Goal: Task Accomplishment & Management: Manage account settings

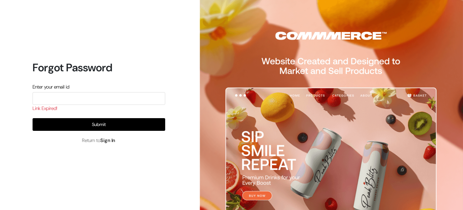
click at [107, 142] on link "Sign In" at bounding box center [107, 140] width 15 height 6
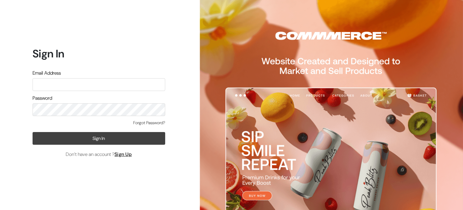
type input "[EMAIL_ADDRESS][DOMAIN_NAME]"
click at [103, 142] on button "Sign In" at bounding box center [99, 138] width 133 height 13
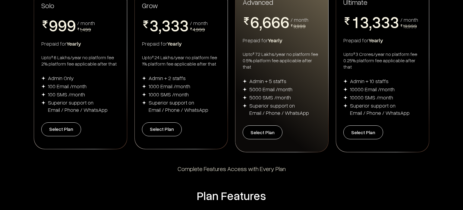
scroll to position [146, 0]
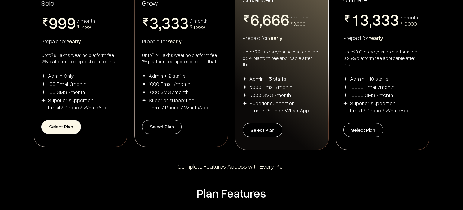
click at [67, 129] on button "Select Plan" at bounding box center [61, 127] width 40 height 14
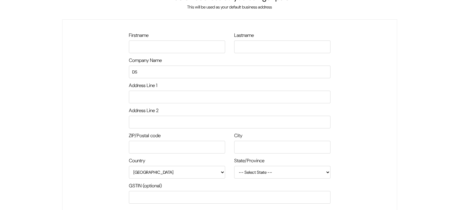
scroll to position [24, 0]
type input "asd"
type input "440035"
type input "Nagpur"
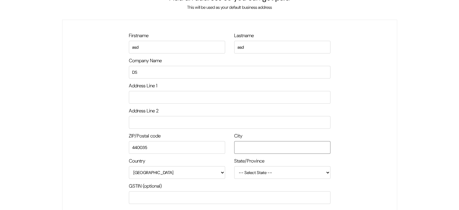
select select "Maharashtra"
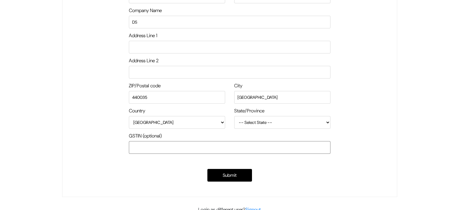
scroll to position [81, 0]
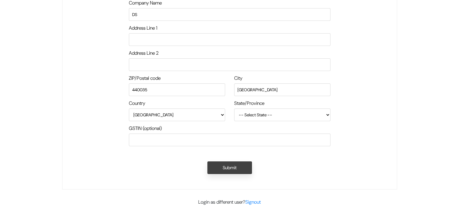
drag, startPoint x: 237, startPoint y: 175, endPoint x: 240, endPoint y: 163, distance: 12.4
click at [240, 163] on div "Submit" at bounding box center [230, 166] width 202 height 22
click at [240, 163] on button "Submit" at bounding box center [229, 167] width 45 height 13
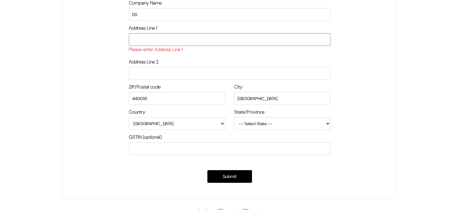
click at [209, 43] on input "text" at bounding box center [230, 39] width 202 height 13
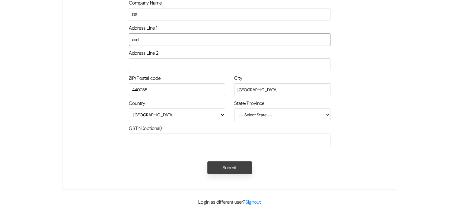
type input "asd"
click at [245, 172] on button "Submit" at bounding box center [229, 167] width 45 height 13
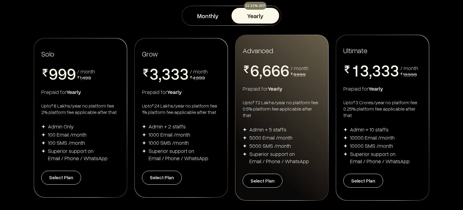
scroll to position [115, 0]
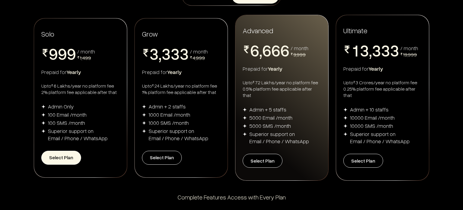
click at [66, 159] on button "Select Plan" at bounding box center [61, 158] width 40 height 14
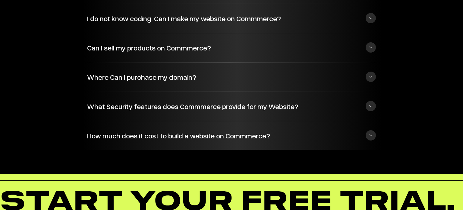
scroll to position [1494, 0]
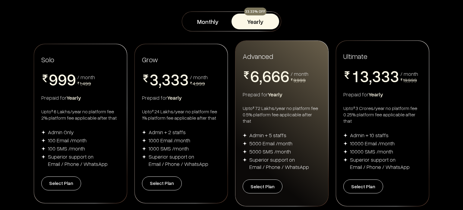
scroll to position [0, 0]
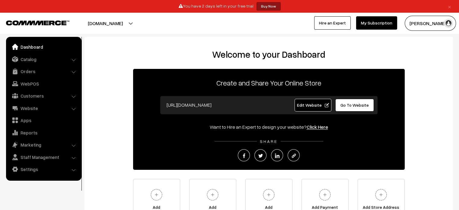
click at [309, 103] on span "Edit Website" at bounding box center [313, 104] width 32 height 5
click at [353, 103] on span "Go To Website" at bounding box center [354, 104] width 28 height 5
click at [37, 56] on link "Catalog" at bounding box center [44, 59] width 72 height 11
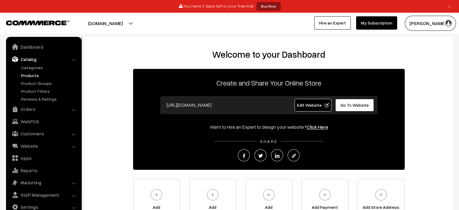
click at [35, 73] on link "Products" at bounding box center [50, 75] width 60 height 6
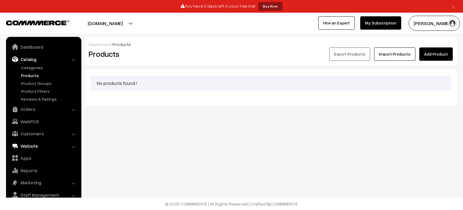
click at [70, 144] on link "Website" at bounding box center [44, 145] width 72 height 11
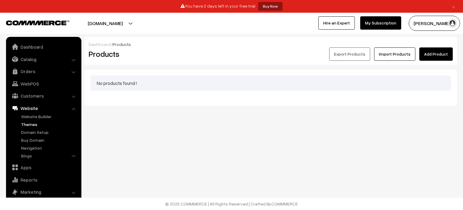
click at [50, 122] on link "Themes" at bounding box center [50, 124] width 60 height 6
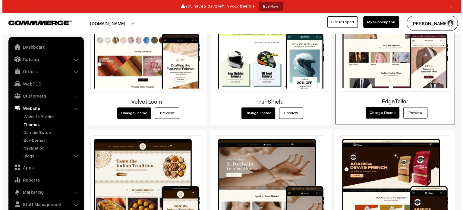
scroll to position [769, 0]
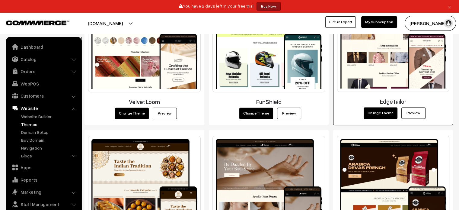
click at [381, 113] on button "Change Theme" at bounding box center [380, 112] width 34 height 11
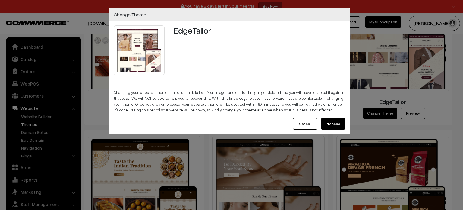
click at [332, 125] on button "Proceed" at bounding box center [333, 123] width 24 height 11
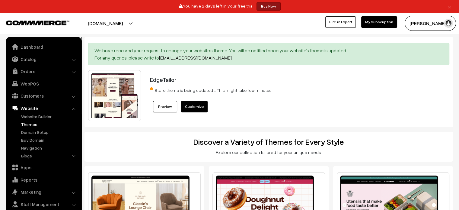
click at [193, 103] on link "Customize" at bounding box center [194, 106] width 27 height 11
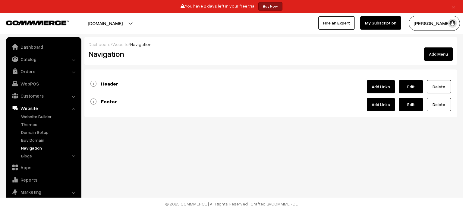
click at [375, 85] on link "Add Links" at bounding box center [381, 86] width 28 height 13
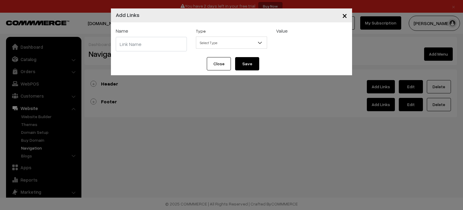
click at [347, 16] on span "×" at bounding box center [344, 15] width 5 height 11
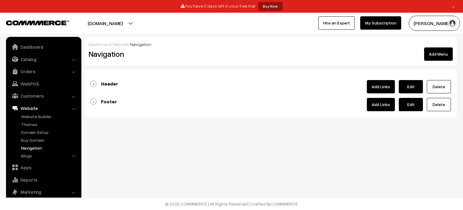
click at [414, 84] on link "Edit" at bounding box center [411, 86] width 24 height 13
type input "Header"
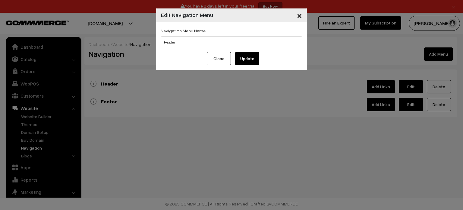
click at [298, 13] on span "×" at bounding box center [299, 15] width 5 height 11
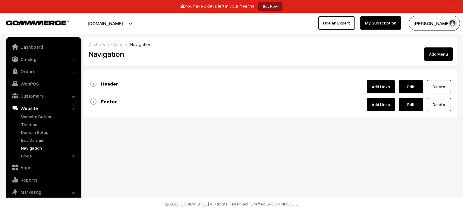
click at [47, 148] on link "Navigation" at bounding box center [50, 147] width 60 height 6
click at [94, 83] on link "Header" at bounding box center [104, 84] width 28 height 6
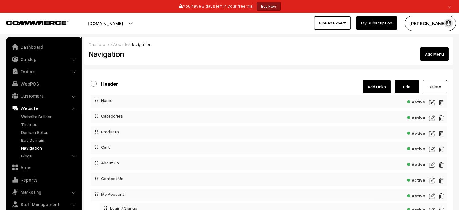
click at [411, 83] on link "Edit" at bounding box center [407, 86] width 24 height 13
type input "Header"
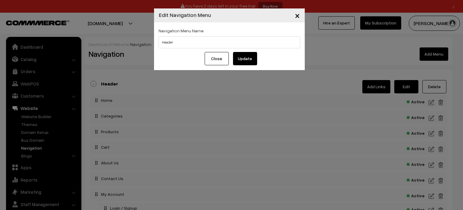
click at [298, 15] on span "×" at bounding box center [297, 15] width 5 height 11
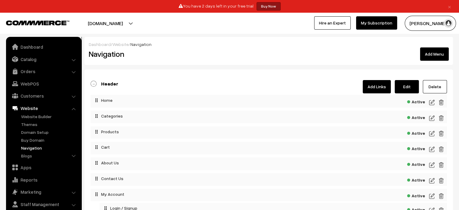
click at [426, 96] on div "Active" at bounding box center [268, 101] width 356 height 13
click at [430, 100] on img at bounding box center [431, 102] width 5 height 7
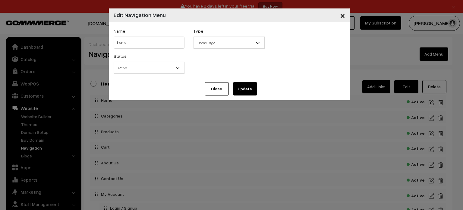
click at [341, 19] on span "×" at bounding box center [342, 15] width 5 height 11
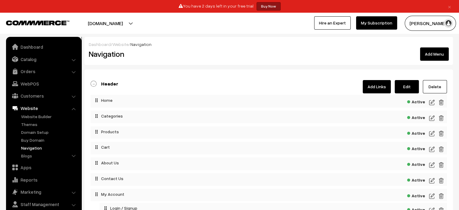
click at [377, 84] on link "Add Links" at bounding box center [377, 86] width 28 height 13
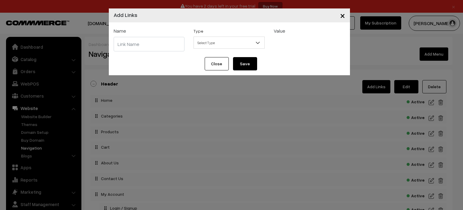
click at [160, 36] on div "Name" at bounding box center [149, 39] width 80 height 25
click at [160, 41] on input "text" at bounding box center [149, 44] width 71 height 14
click at [232, 40] on span "Select Type" at bounding box center [229, 42] width 71 height 11
click at [341, 14] on span "×" at bounding box center [342, 15] width 5 height 11
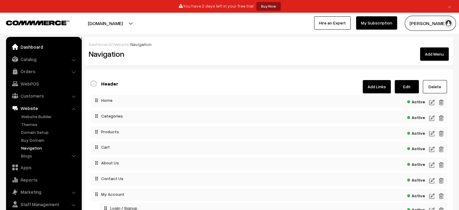
click at [25, 43] on link "Dashboard" at bounding box center [44, 46] width 72 height 11
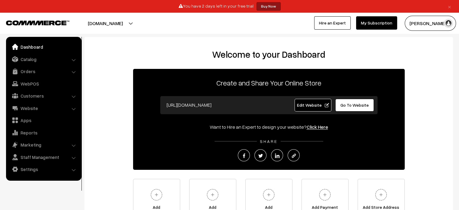
click at [125, 23] on button "[DOMAIN_NAME]" at bounding box center [105, 23] width 77 height 15
click at [69, 103] on link "Website" at bounding box center [44, 108] width 72 height 11
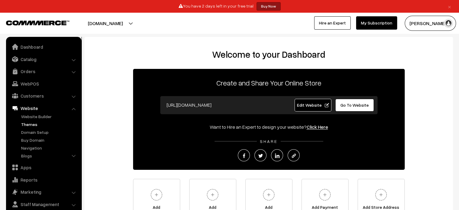
click at [36, 123] on link "Themes" at bounding box center [50, 124] width 60 height 6
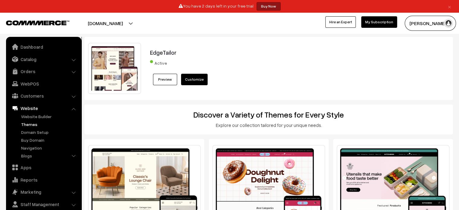
click at [193, 82] on link "Customize" at bounding box center [194, 79] width 27 height 11
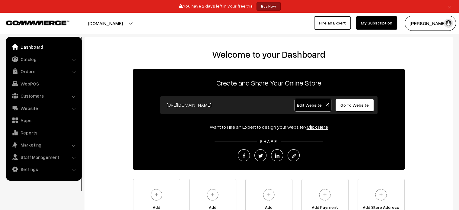
scroll to position [68, 0]
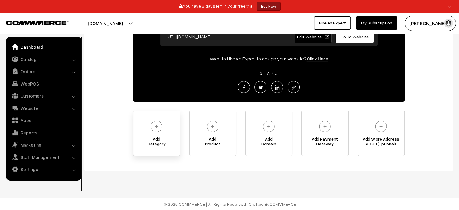
click at [164, 138] on span "Add Category" at bounding box center [156, 142] width 46 height 12
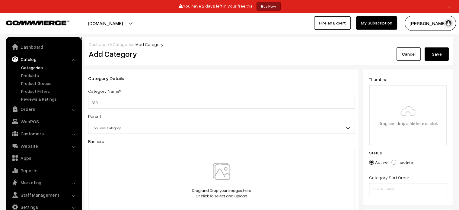
scroll to position [57, 0]
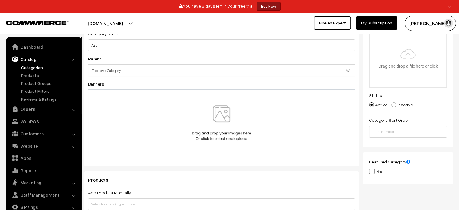
type input "ASD"
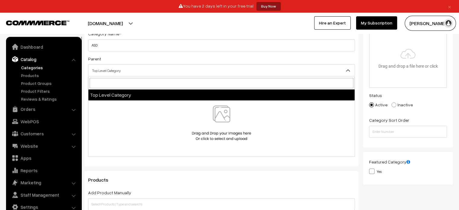
click at [204, 72] on span "Top Level Category" at bounding box center [221, 70] width 266 height 11
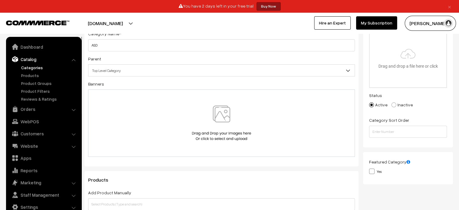
click at [204, 72] on span "Top Level Category" at bounding box center [221, 70] width 266 height 11
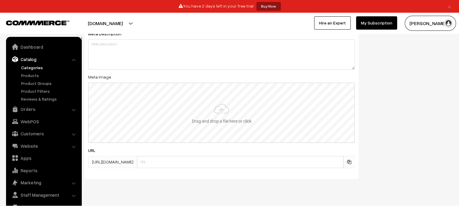
scroll to position [332, 0]
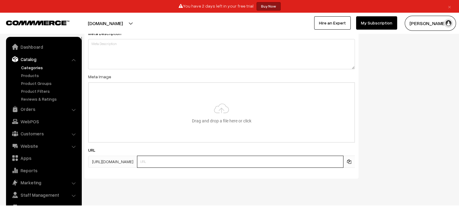
click at [279, 164] on input "text" at bounding box center [240, 161] width 206 height 12
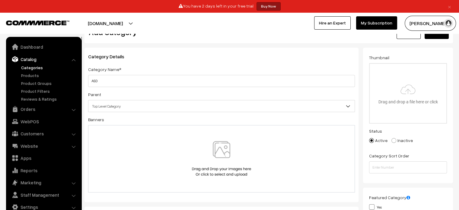
scroll to position [0, 0]
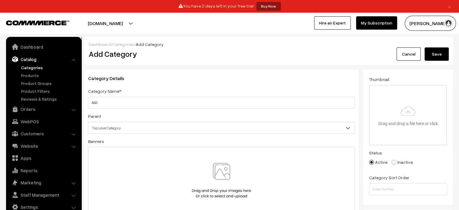
type input "asd"
click at [437, 51] on button "Save" at bounding box center [436, 53] width 24 height 13
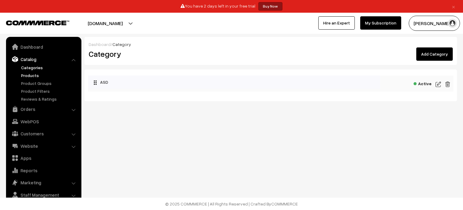
click at [36, 75] on link "Products" at bounding box center [50, 75] width 60 height 6
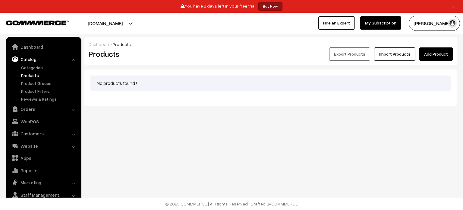
click at [430, 55] on link "Add Product" at bounding box center [436, 53] width 33 height 13
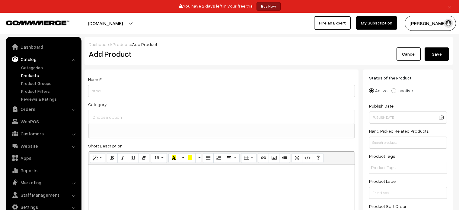
select select
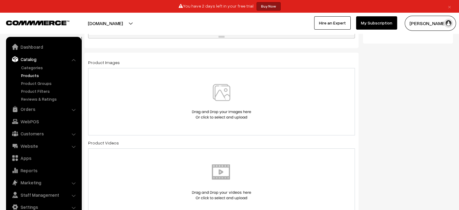
scroll to position [282, 0]
